Goal: Information Seeking & Learning: Learn about a topic

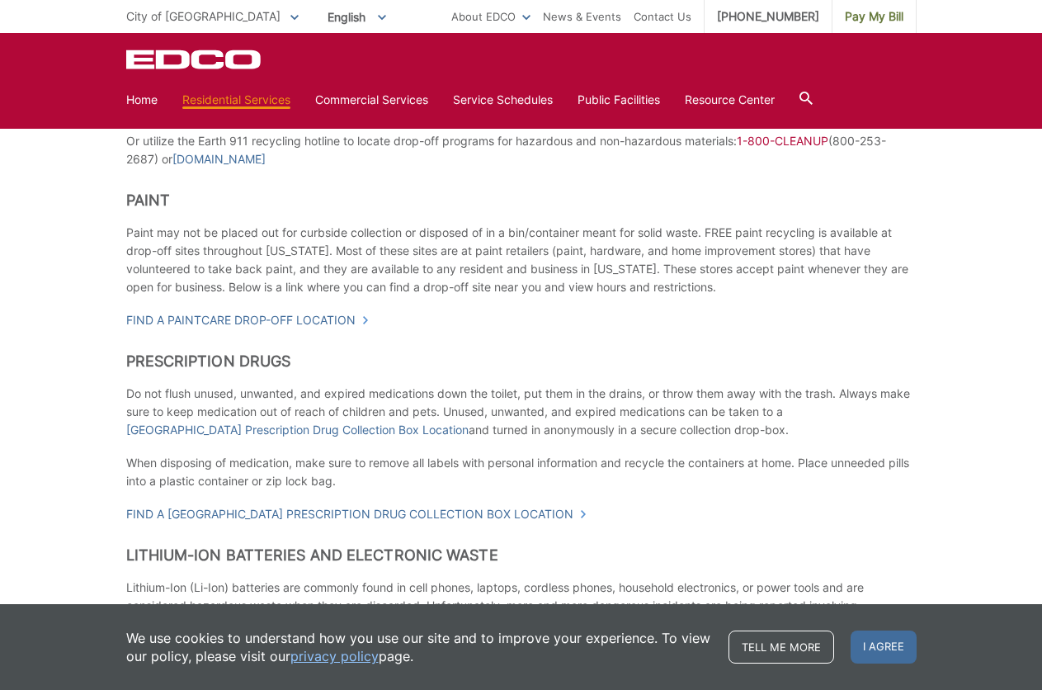
scroll to position [655, 0]
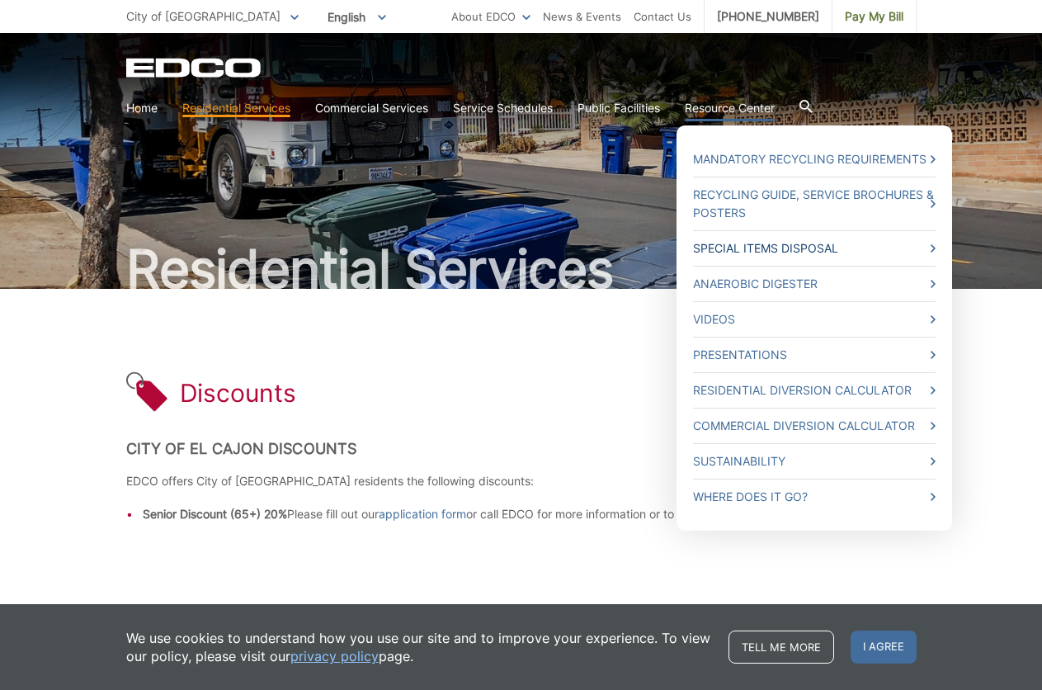
click at [930, 249] on icon at bounding box center [932, 248] width 5 height 8
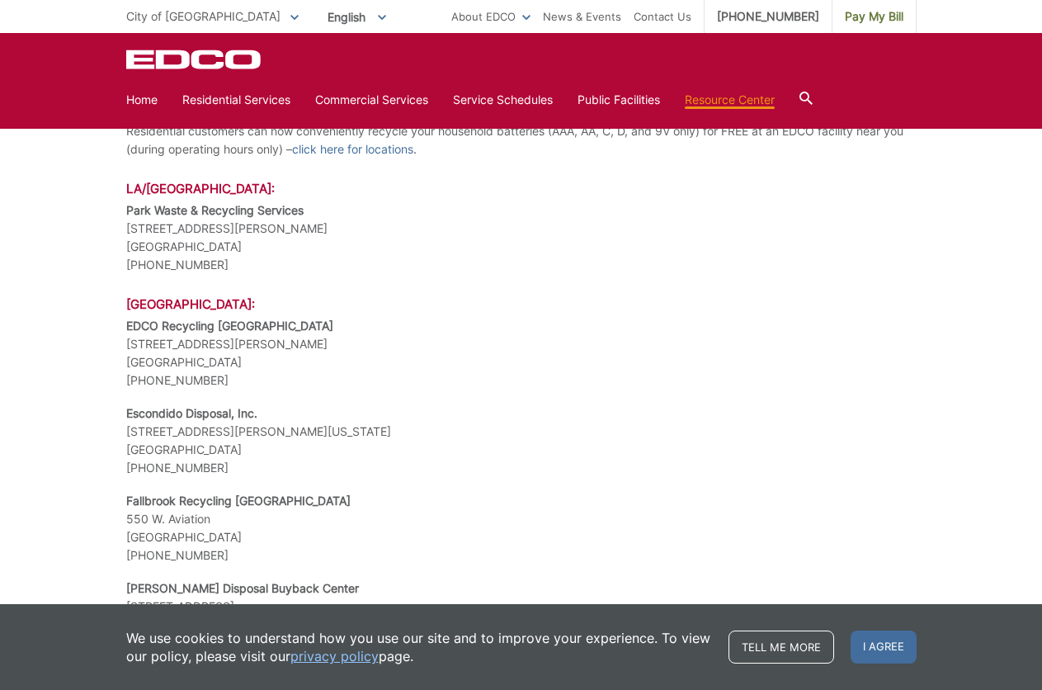
scroll to position [1567, 0]
